Goal: Task Accomplishment & Management: Complete application form

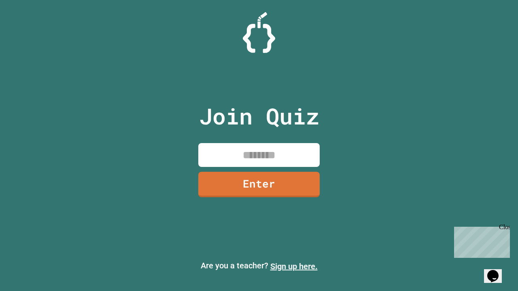
click at [294, 266] on link "Sign up here." at bounding box center [293, 267] width 47 height 10
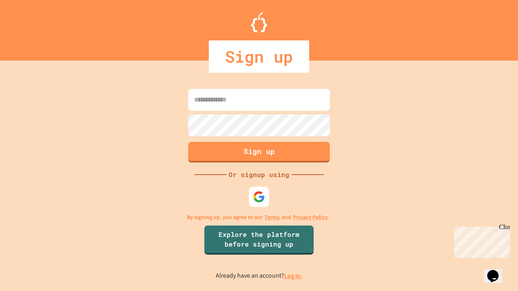
click at [294, 276] on link "Log in." at bounding box center [293, 276] width 19 height 8
